Goal: Obtain resource: Obtain resource

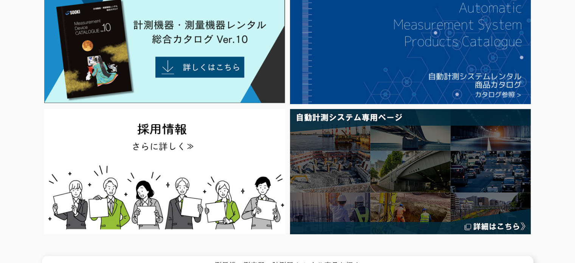
scroll to position [151, 0]
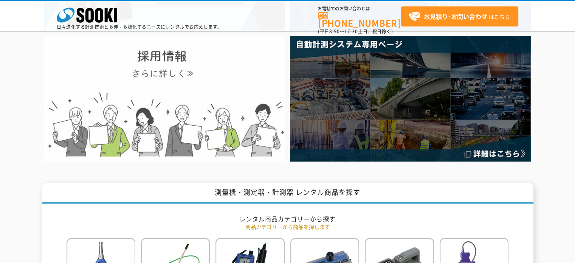
click at [226, 77] on img at bounding box center [164, 98] width 241 height 125
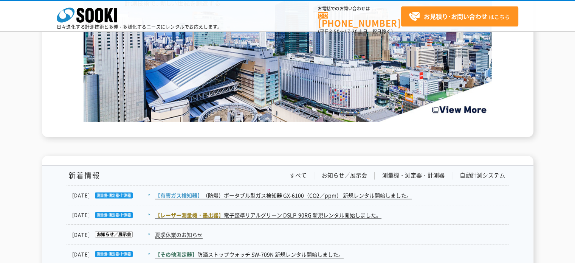
scroll to position [1285, 0]
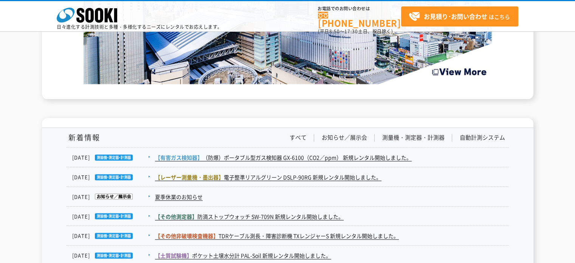
click at [298, 151] on dd "【有害ガス検知器】 （防爆）ポータブル型ガス検知器 GX-6100（CO2／ppm） 新規レンタル開始しました。" at bounding box center [287, 157] width 442 height 20
click at [301, 154] on link "【有害ガス検知器】 （防爆）ポータブル型ガス検知器 GX-6100（CO2／ppm） 新規レンタル開始しました。" at bounding box center [283, 157] width 257 height 8
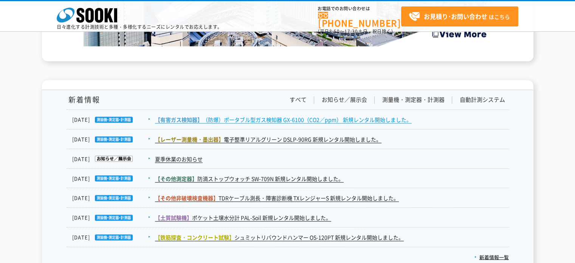
click at [218, 118] on link "【有害ガス検知器】 （防爆）ポータブル型ガス検知器 GX-6100（CO2／ppm） 新規レンタル開始しました。" at bounding box center [283, 119] width 257 height 8
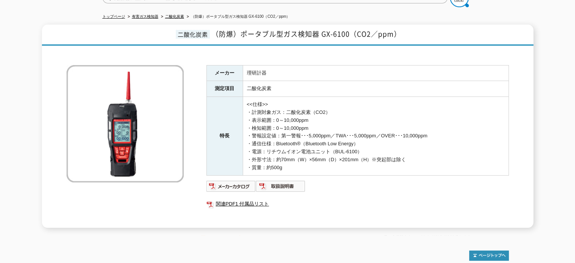
scroll to position [142, 0]
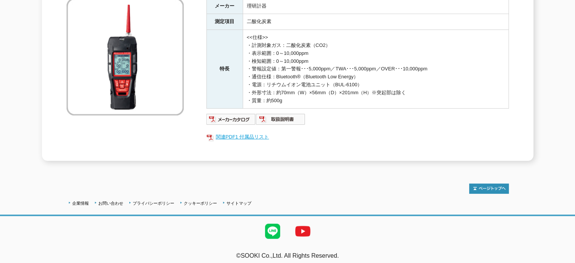
click at [243, 132] on link "関連PDF1 付属品リスト" at bounding box center [357, 137] width 302 height 10
